Goal: Transaction & Acquisition: Purchase product/service

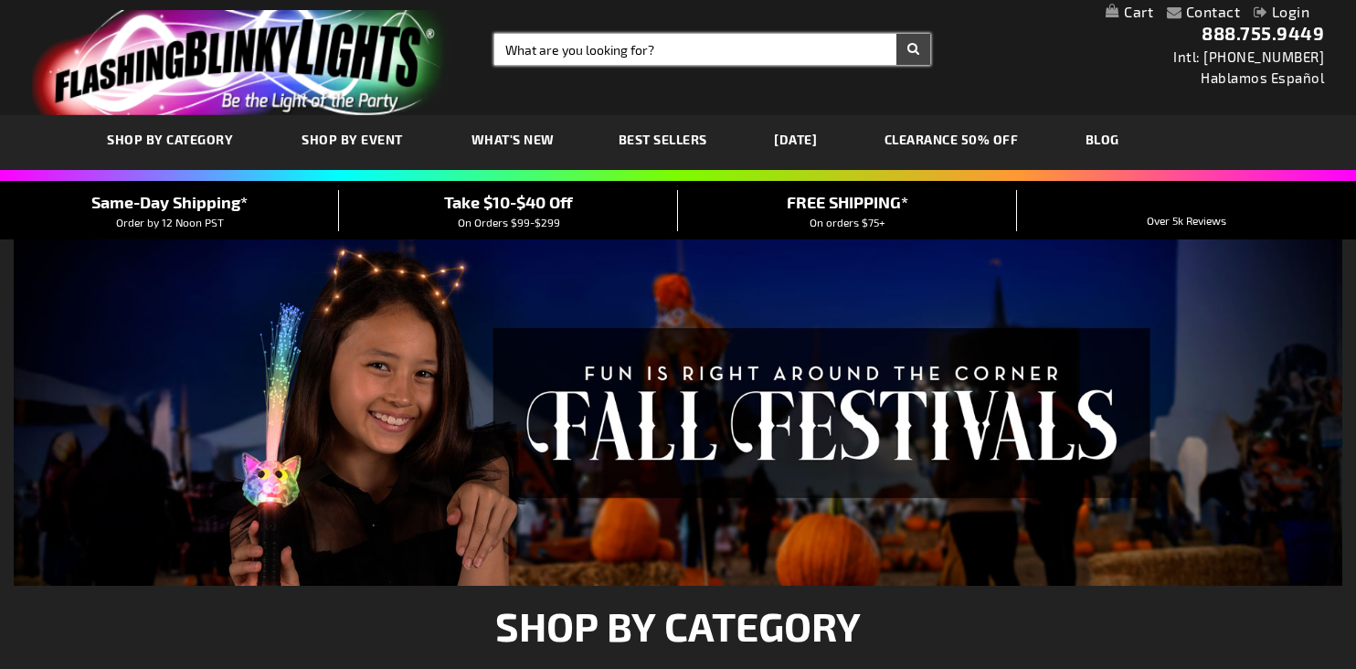
click at [604, 50] on input "Search" at bounding box center [712, 49] width 436 height 31
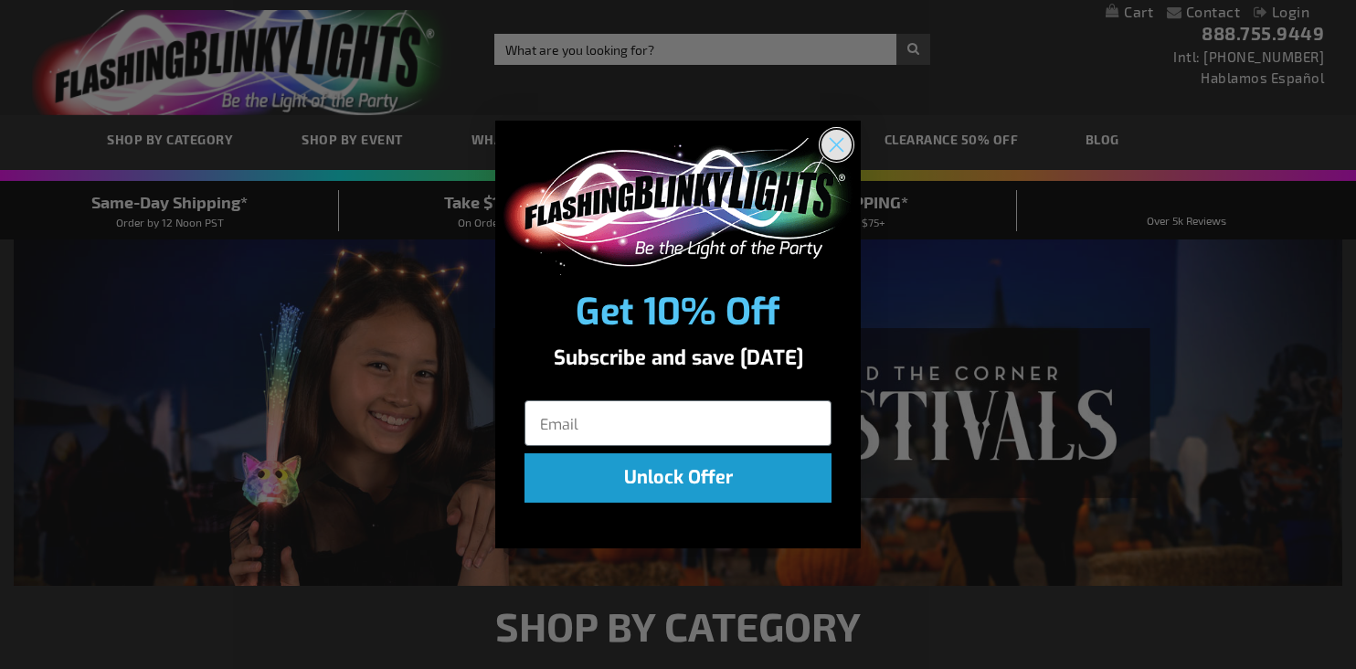
click at [839, 145] on circle "Close dialog" at bounding box center [836, 144] width 30 height 30
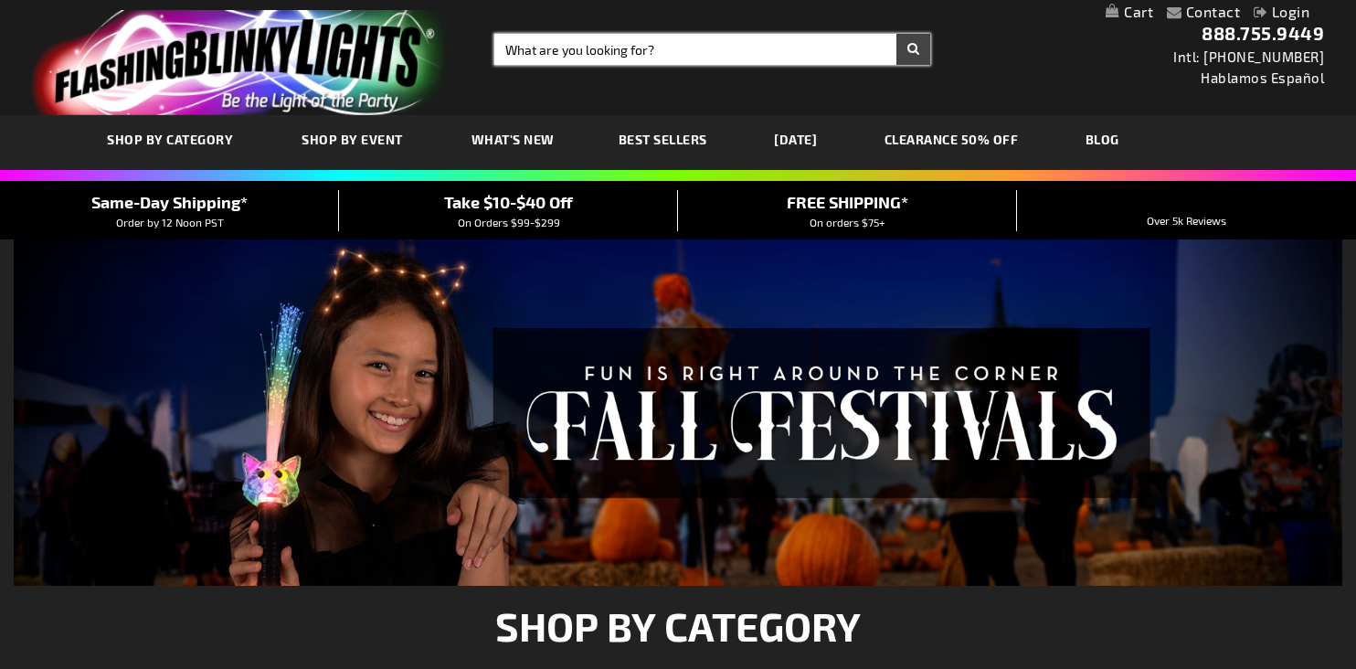
click at [735, 54] on input "Search" at bounding box center [712, 49] width 436 height 31
type input "Necklaces"
click at [917, 63] on button "Search" at bounding box center [913, 49] width 34 height 31
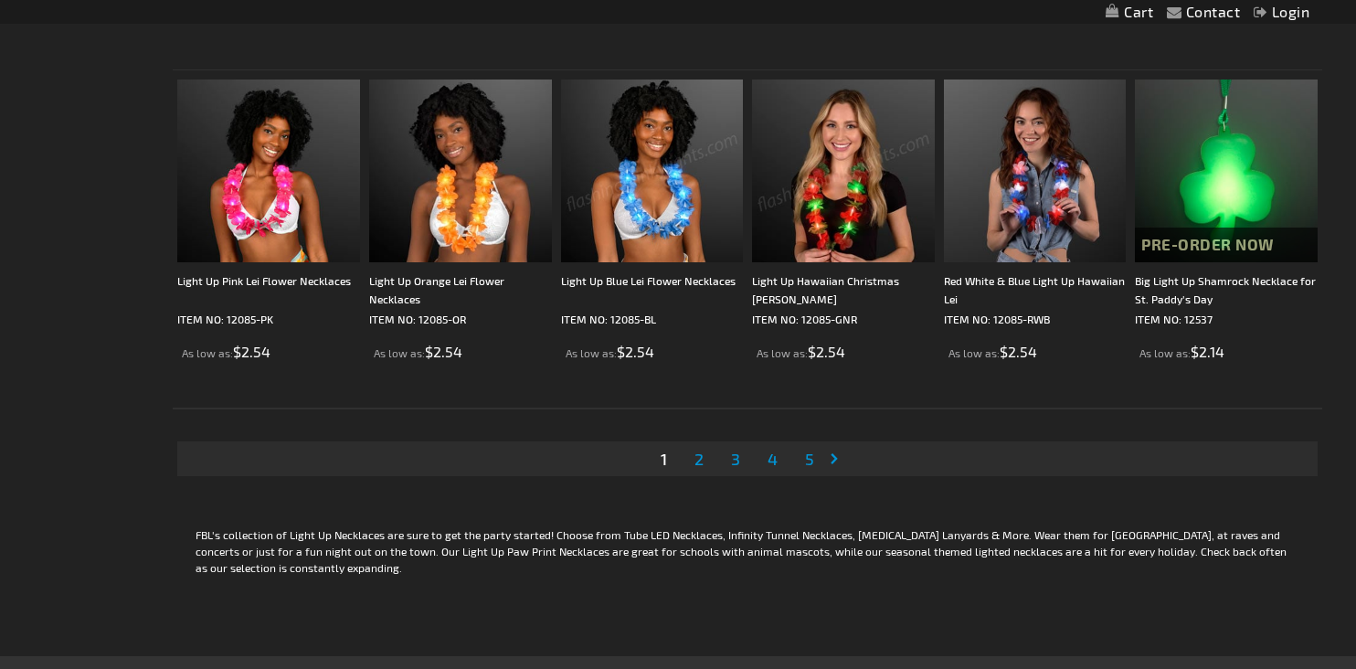
scroll to position [3380, 0]
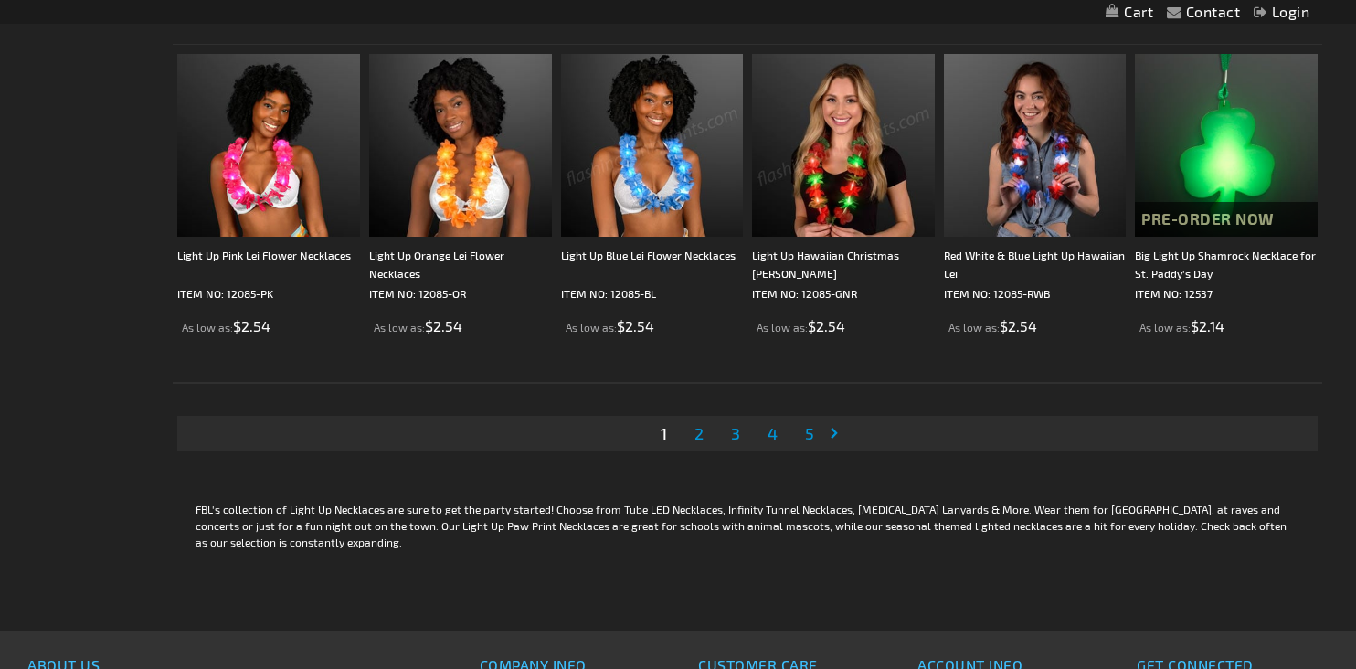
click at [698, 439] on span "2" at bounding box center [698, 433] width 9 height 20
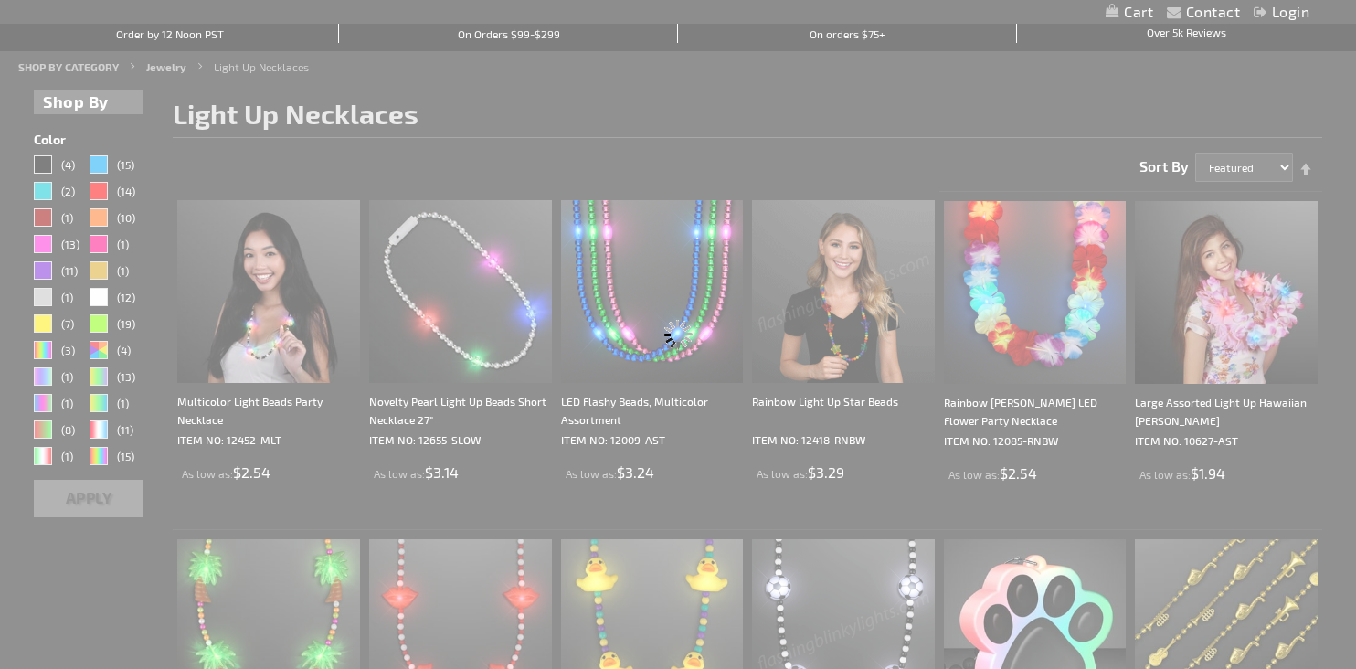
scroll to position [0, 0]
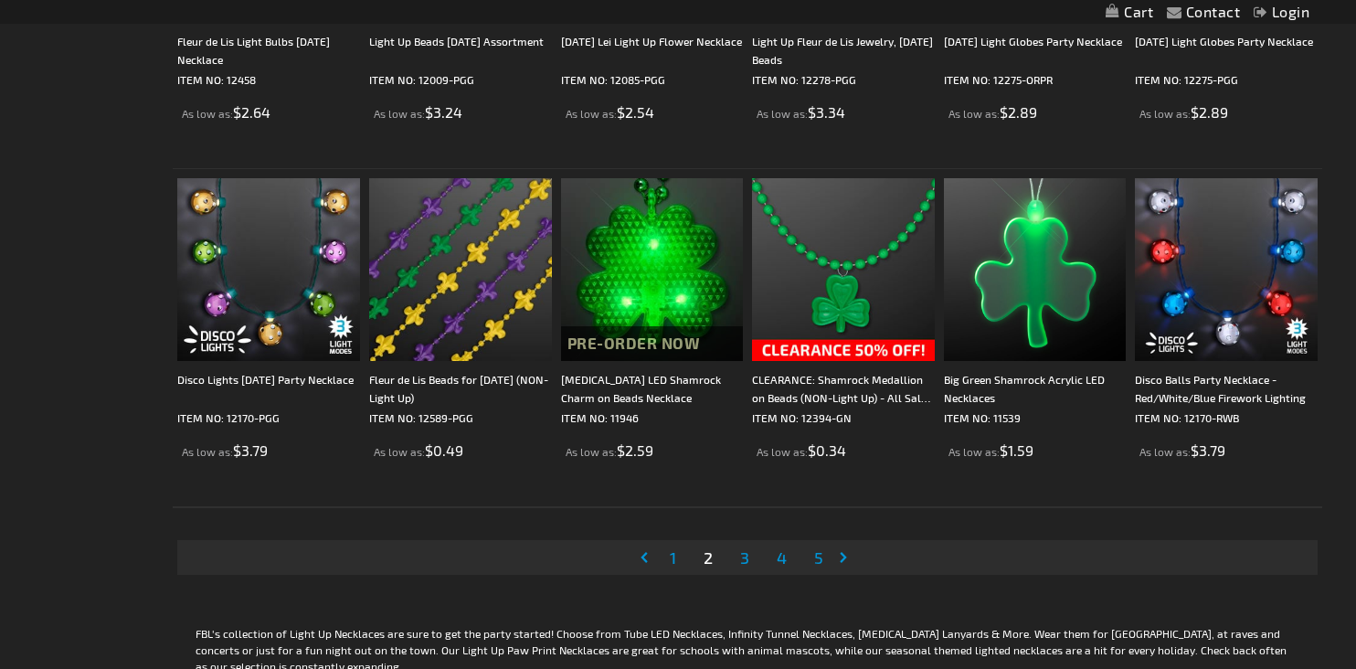
scroll to position [3288, 0]
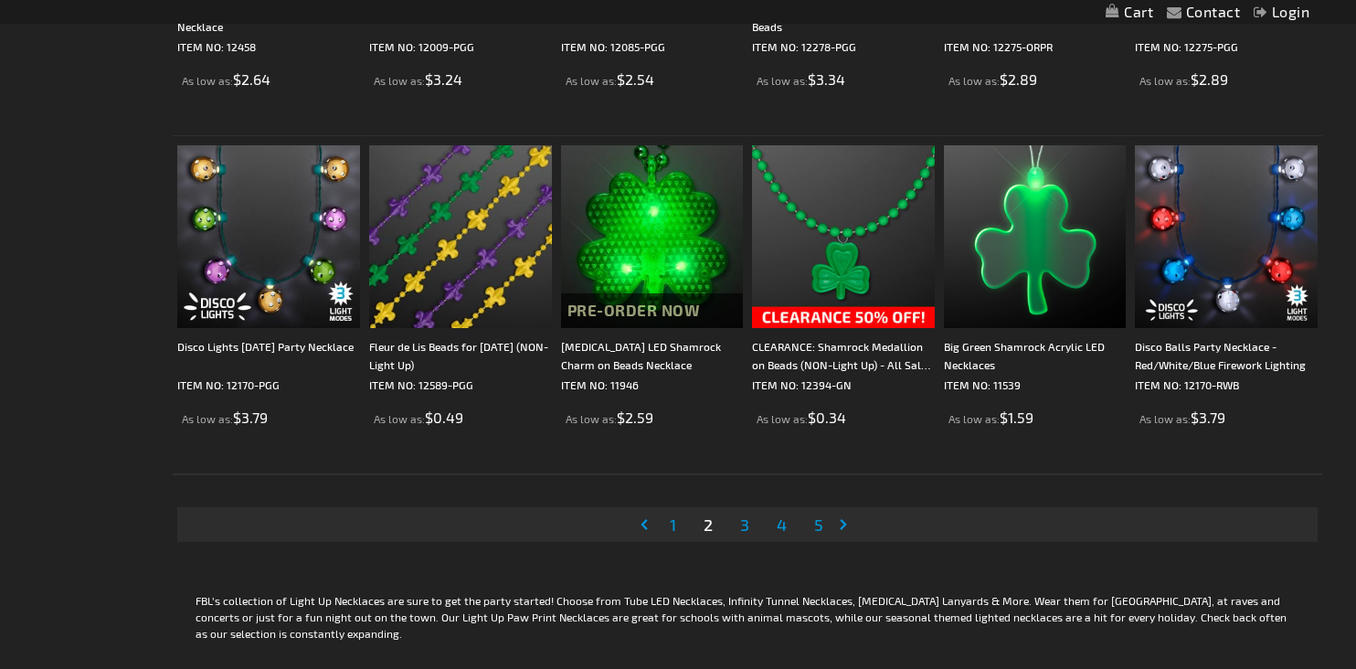
click at [744, 522] on span "3" at bounding box center [744, 524] width 9 height 20
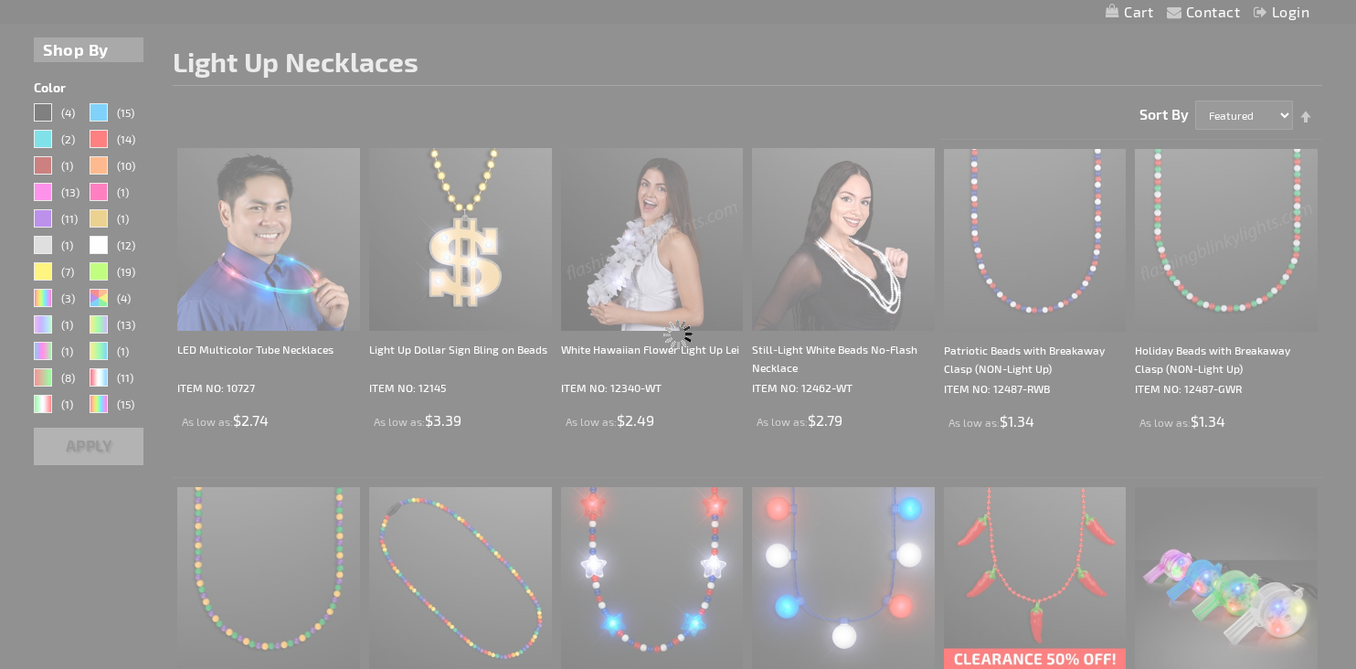
scroll to position [0, 0]
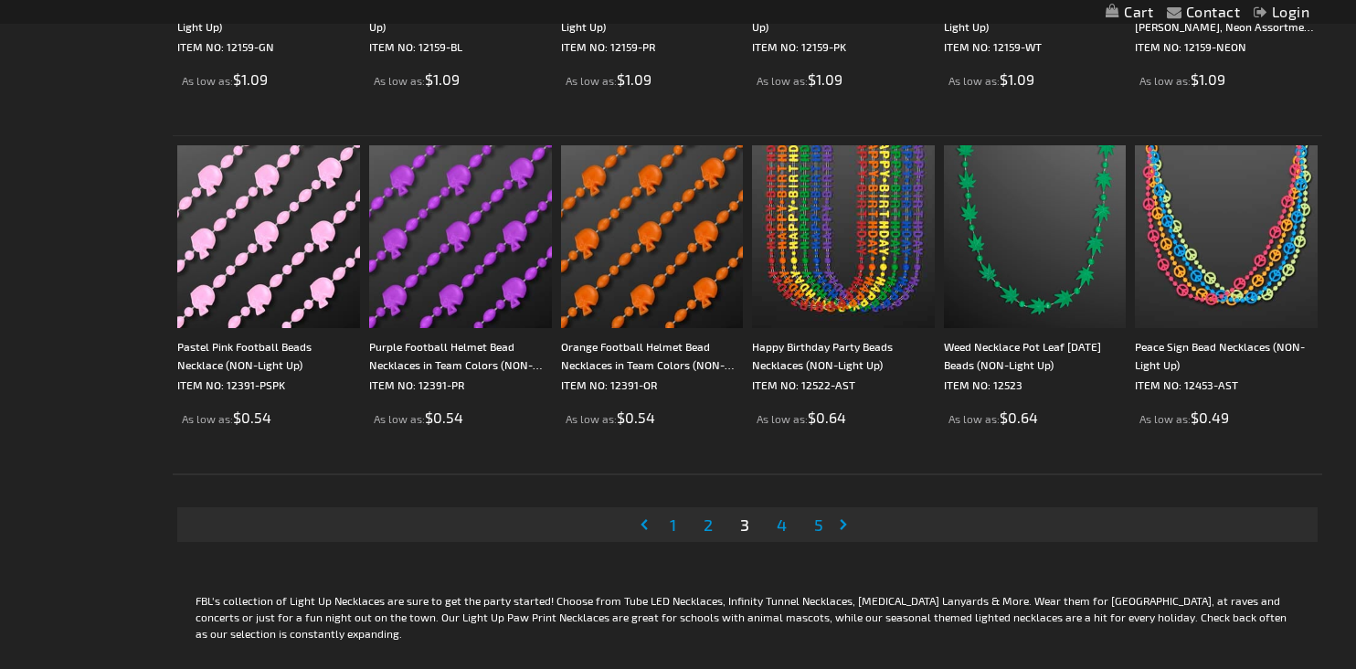
scroll to position [3380, 0]
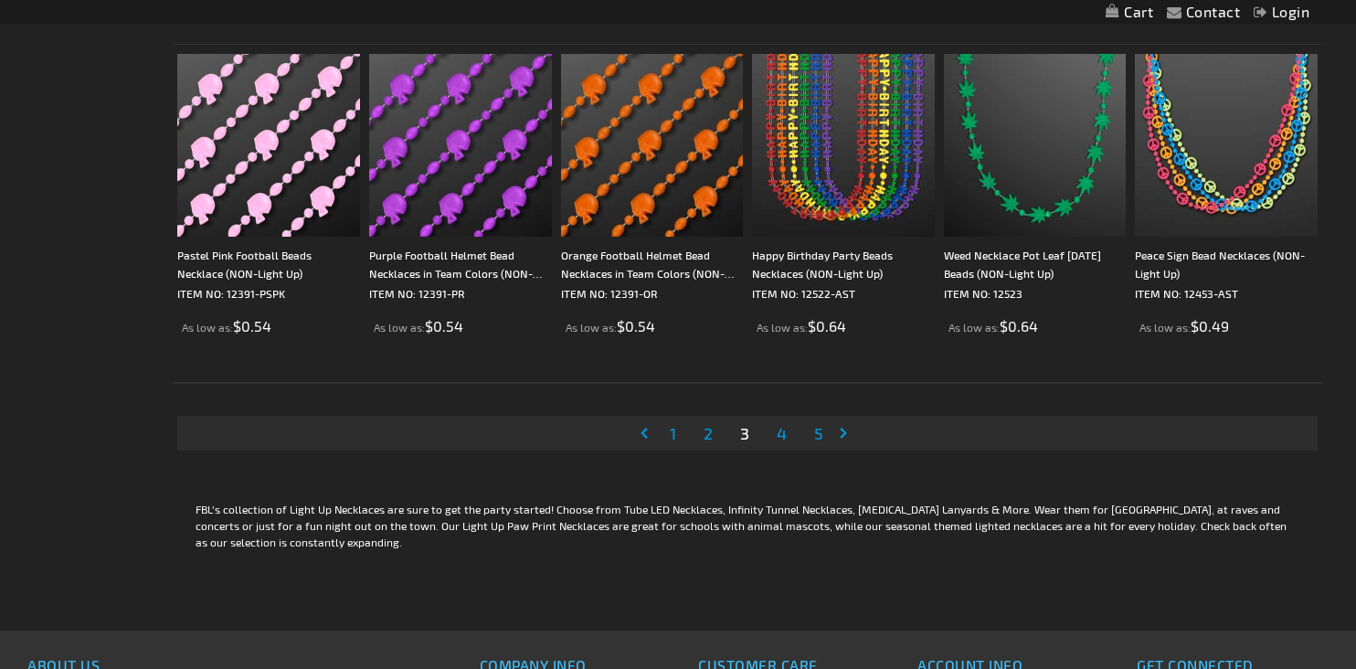
click at [784, 433] on span "4" at bounding box center [781, 433] width 10 height 20
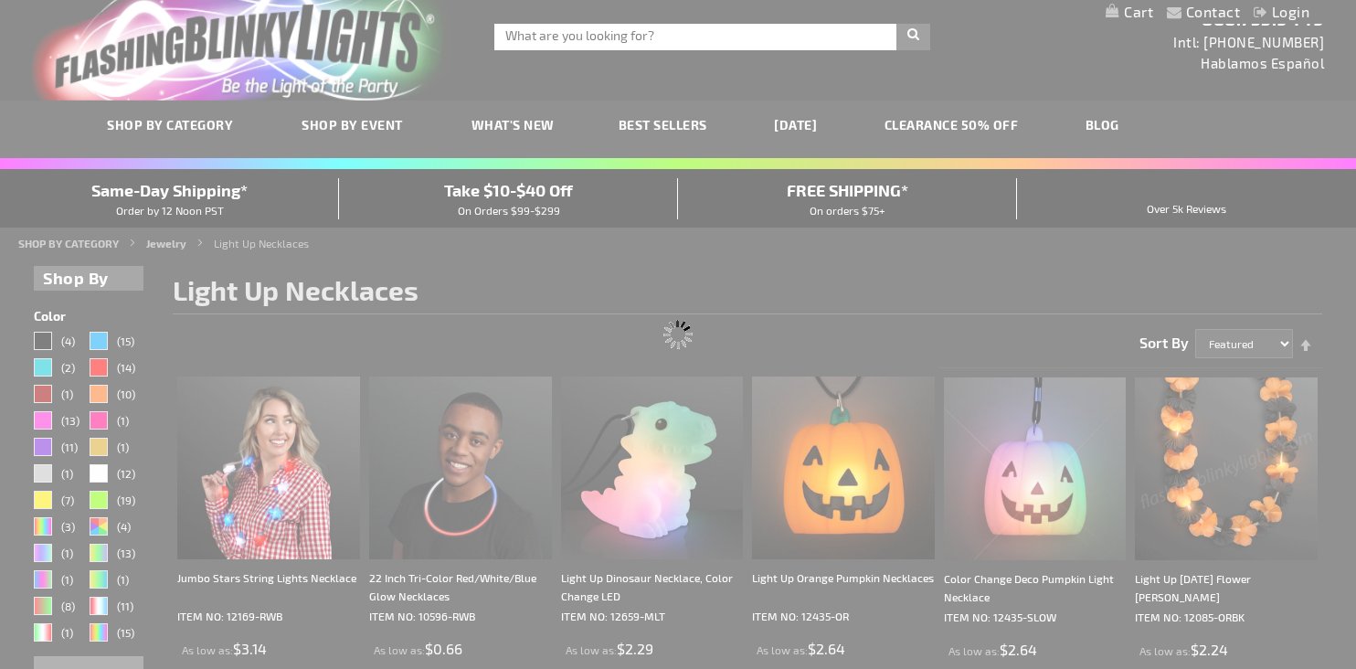
scroll to position [0, 0]
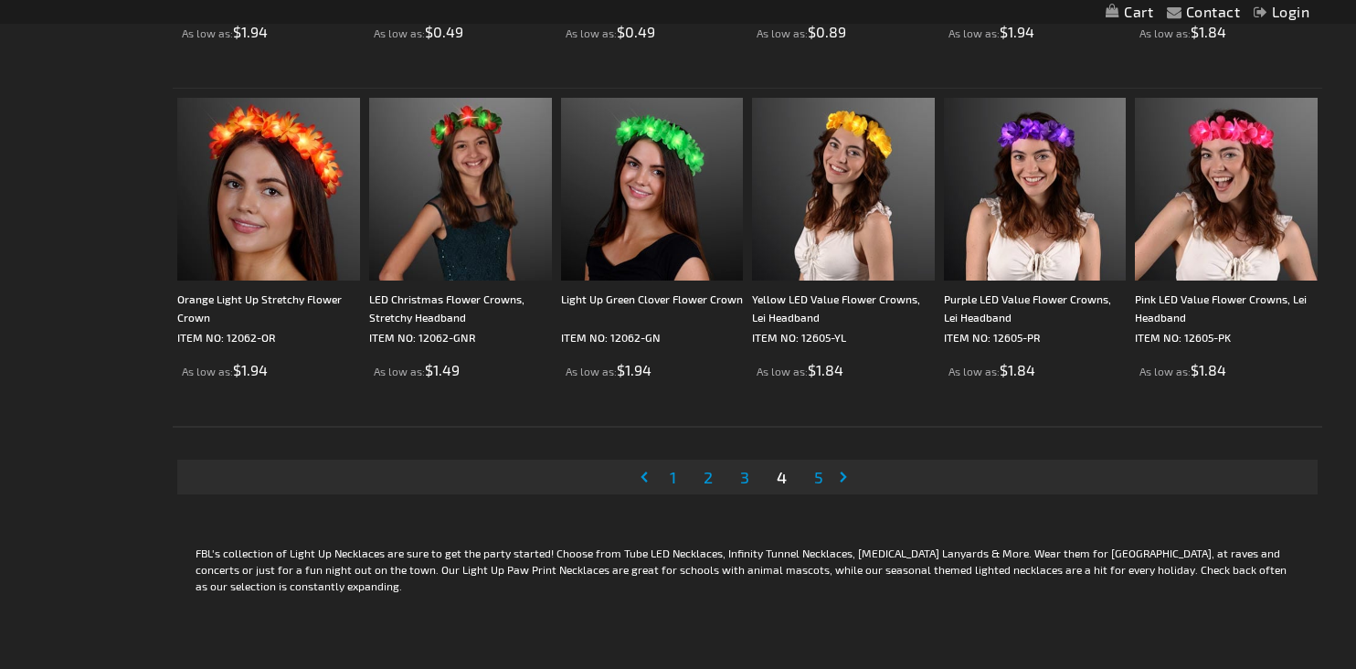
scroll to position [3380, 0]
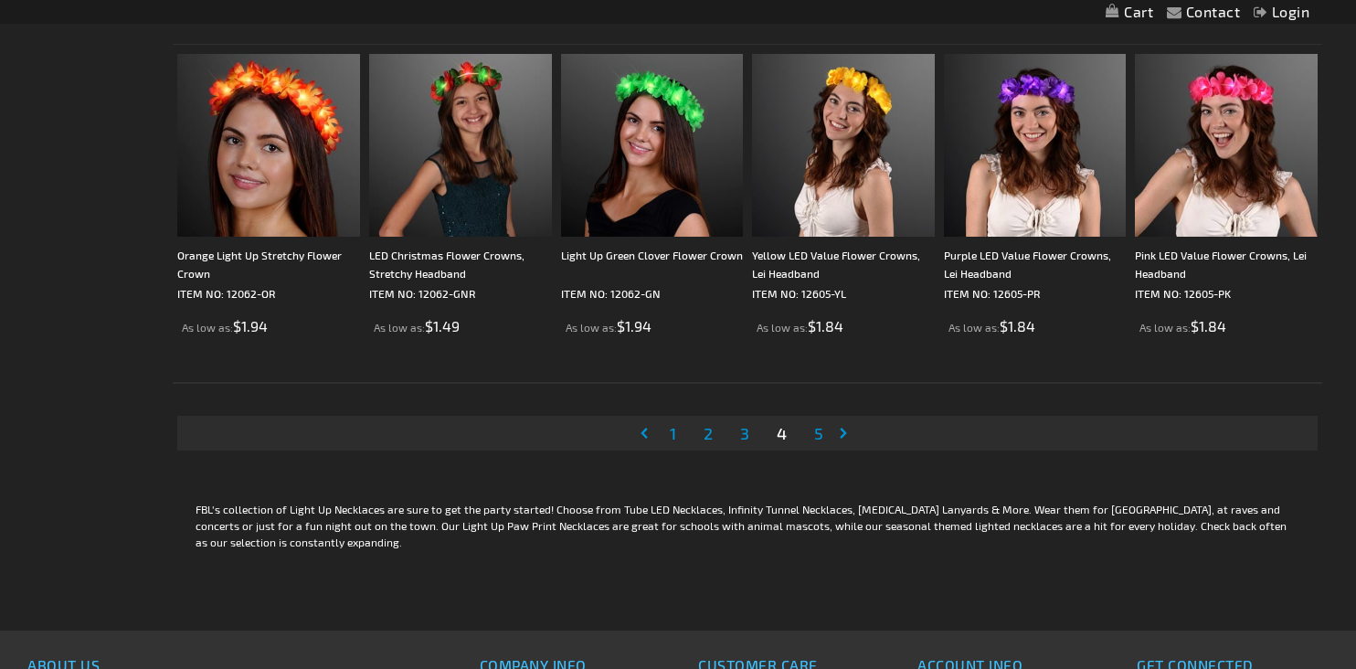
click at [818, 432] on span "5" at bounding box center [818, 433] width 9 height 20
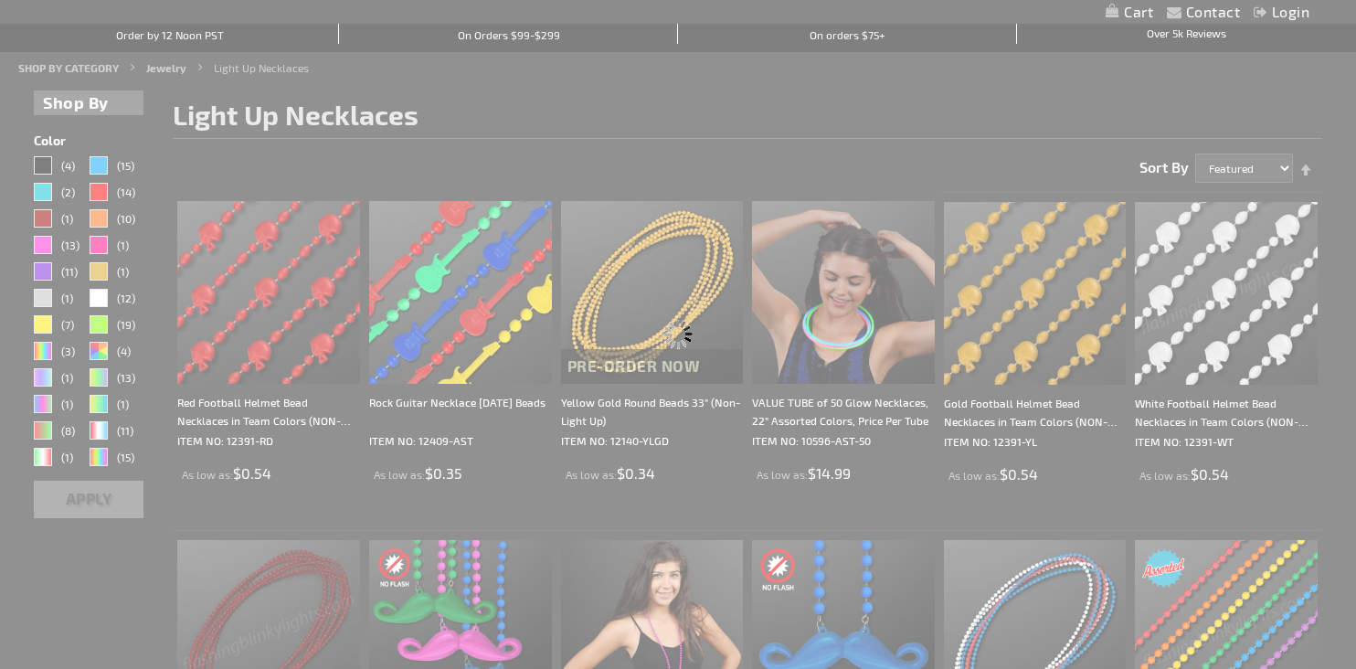
scroll to position [0, 0]
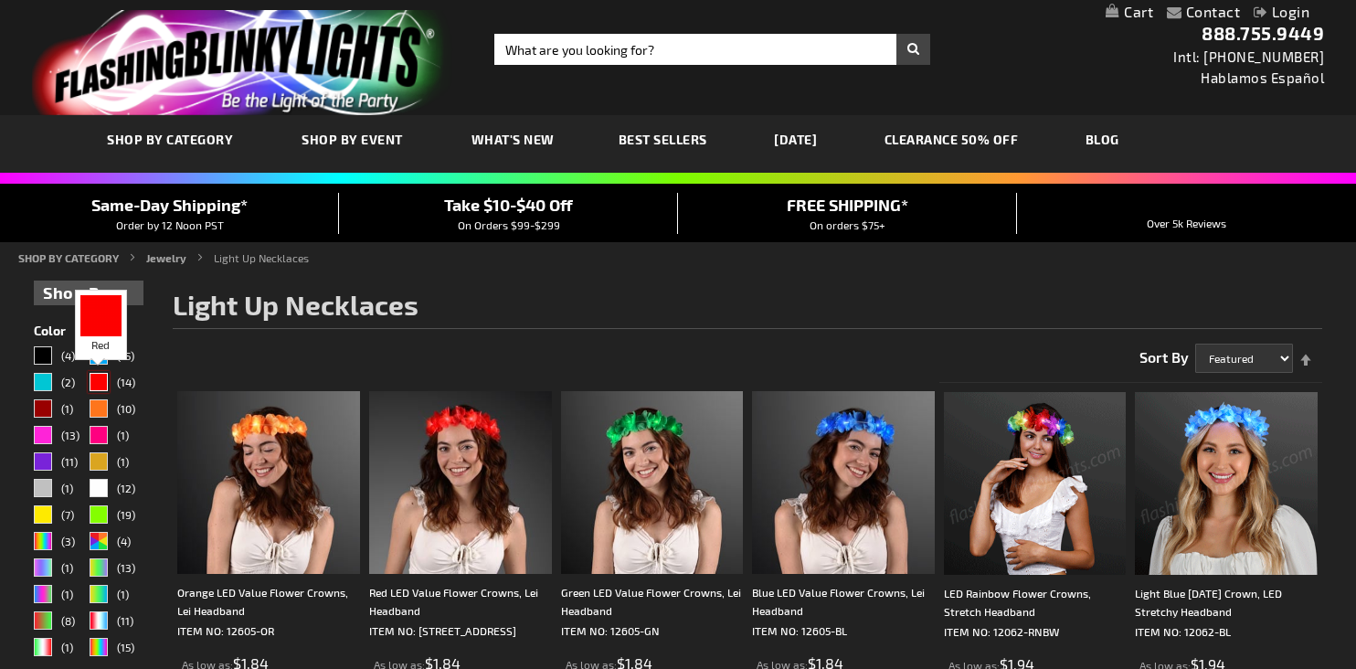
click at [96, 385] on div "Red" at bounding box center [99, 382] width 18 height 18
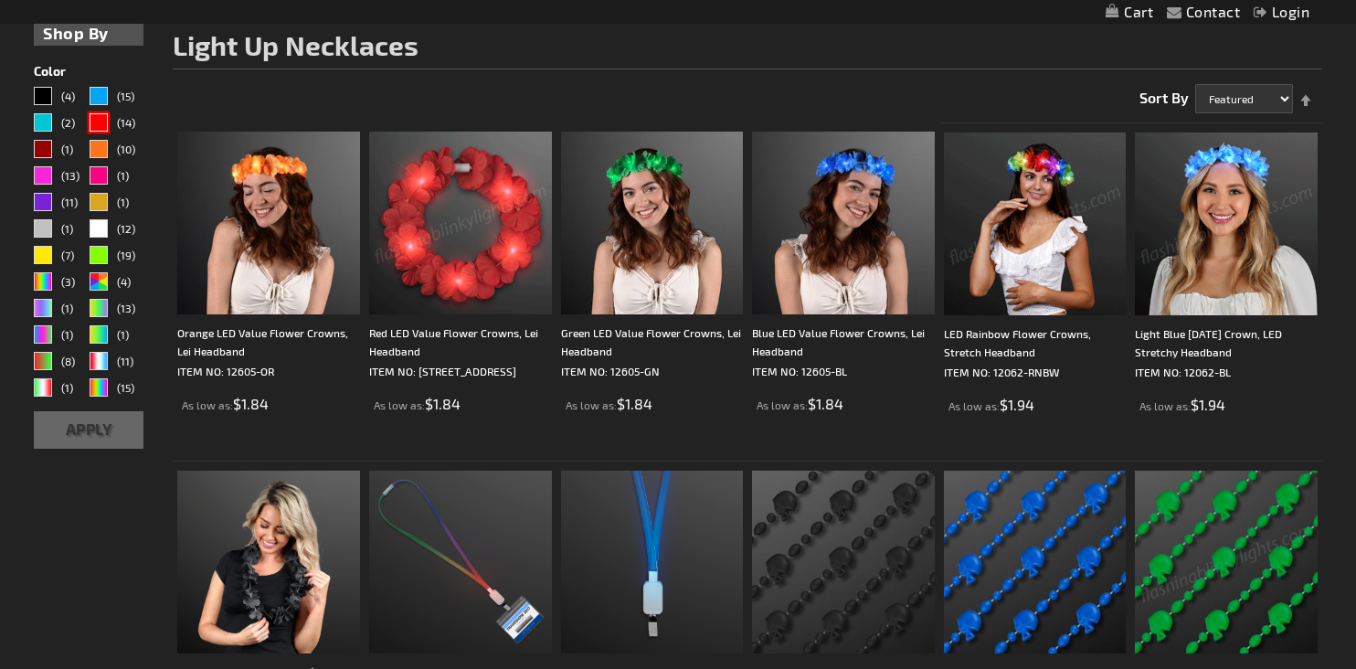
scroll to position [274, 0]
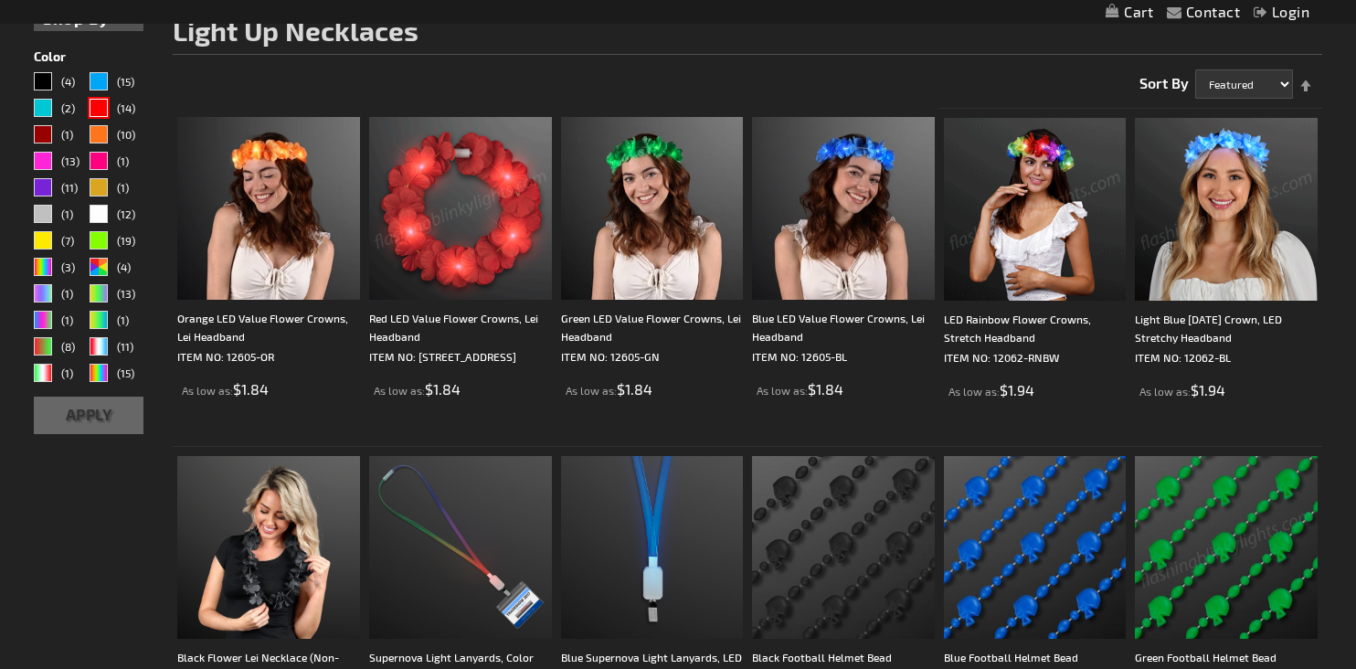
drag, startPoint x: 77, startPoint y: 399, endPoint x: 88, endPoint y: 401, distance: 11.1
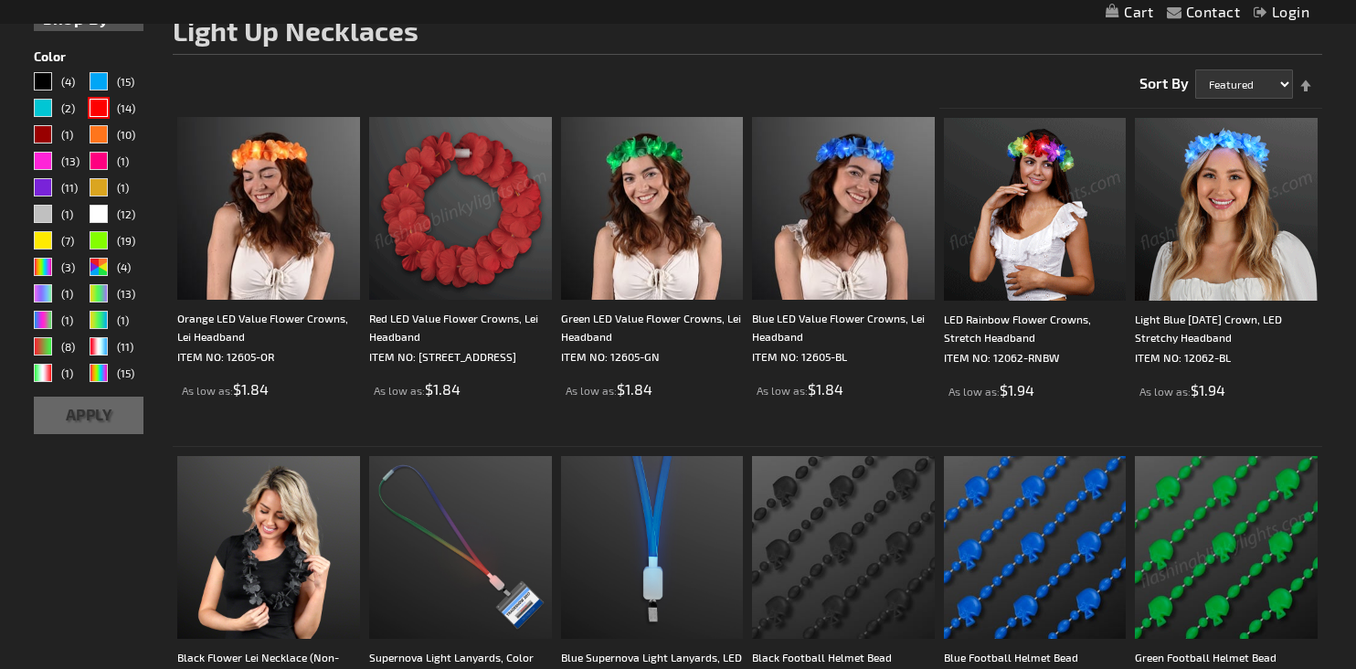
click at [78, 399] on button "Apply" at bounding box center [89, 414] width 110 height 37
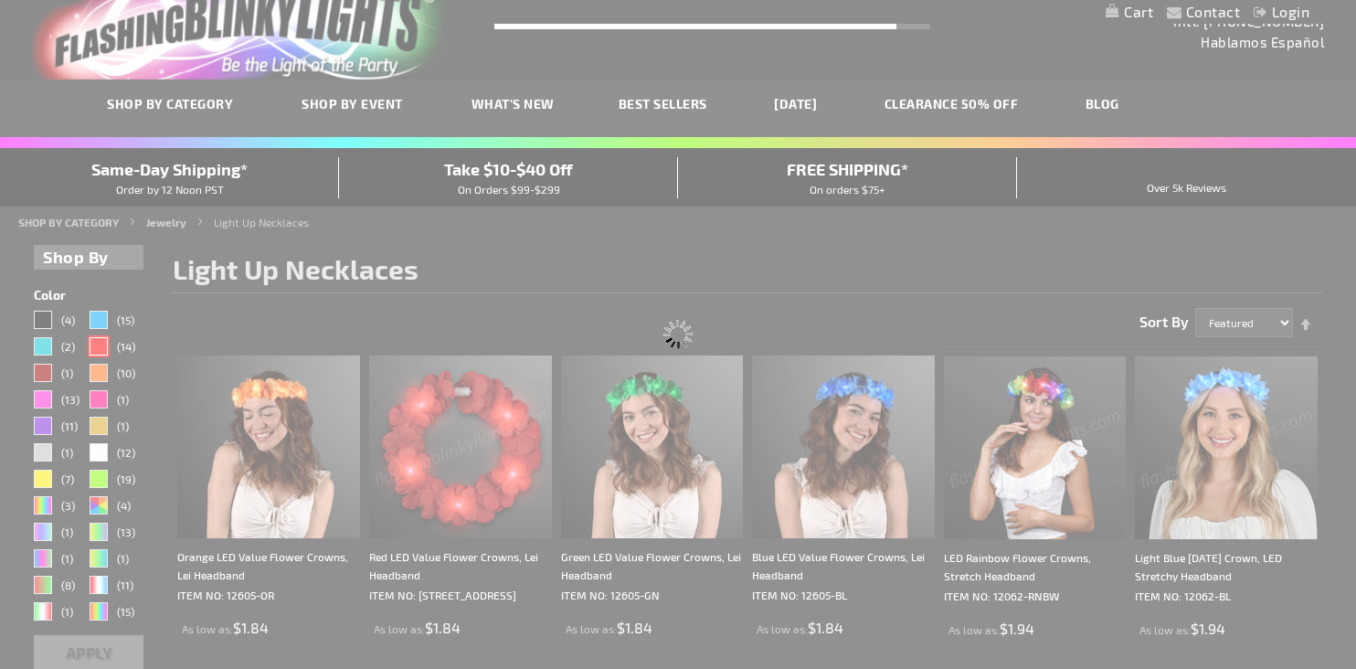
scroll to position [0, 0]
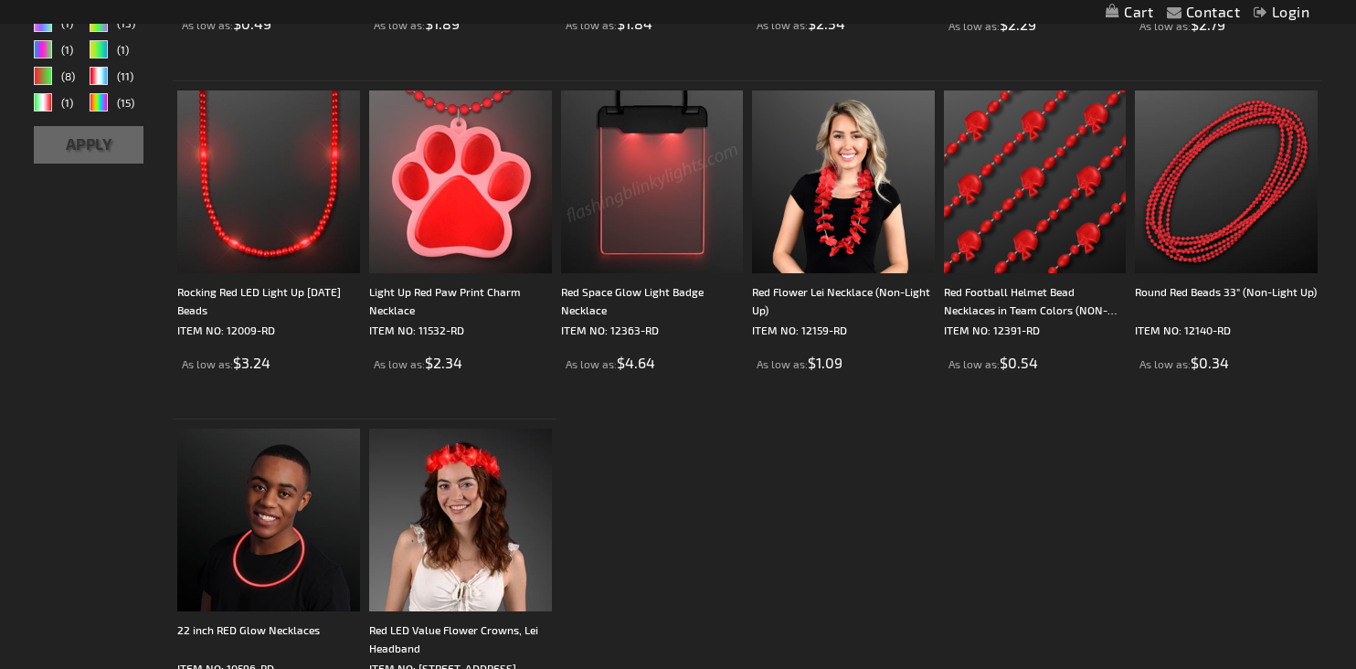
scroll to position [548, 0]
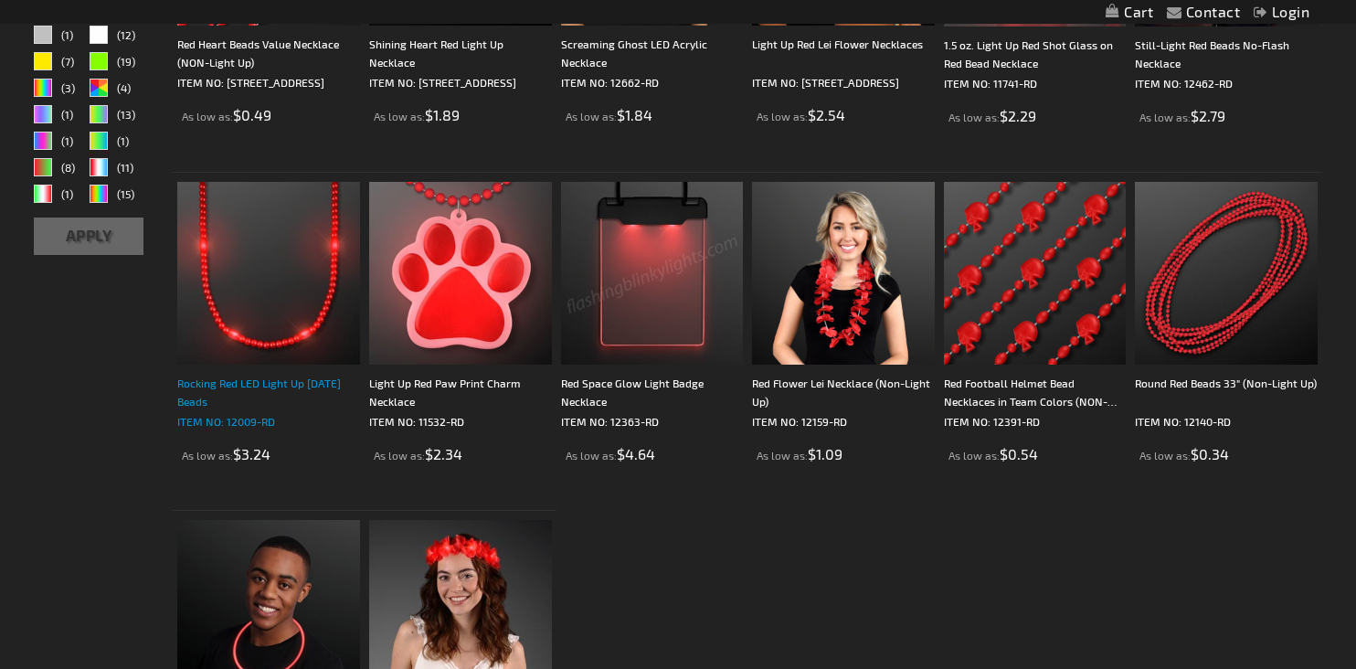
click at [199, 386] on div "Rocking Red LED Light Up [DATE] Beads" at bounding box center [268, 392] width 183 height 37
